Goal: Information Seeking & Learning: Learn about a topic

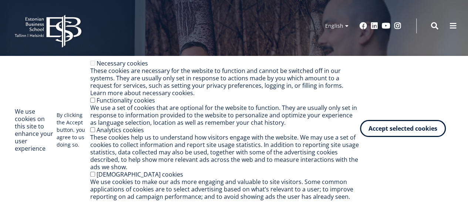
click at [405, 128] on button "Accept selected cookies" at bounding box center [403, 128] width 86 height 17
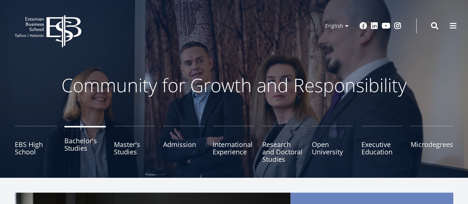
click at [75, 148] on link "Bachelor's Studies" at bounding box center [84, 144] width 41 height 37
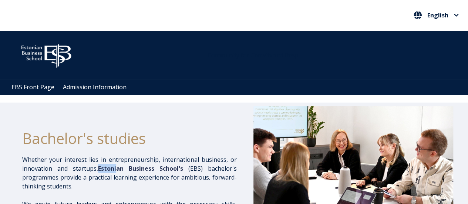
drag, startPoint x: 101, startPoint y: 168, endPoint x: 117, endPoint y: 168, distance: 16.3
click at [117, 168] on span "Estonian Business School's" at bounding box center [140, 168] width 85 height 8
